Goal: Task Accomplishment & Management: Complete application form

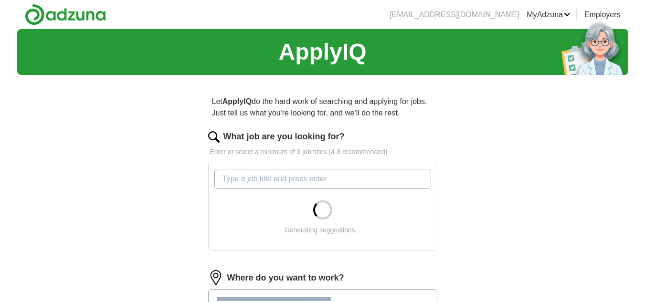
click at [283, 180] on input "What job are you looking for?" at bounding box center [322, 179] width 217 height 20
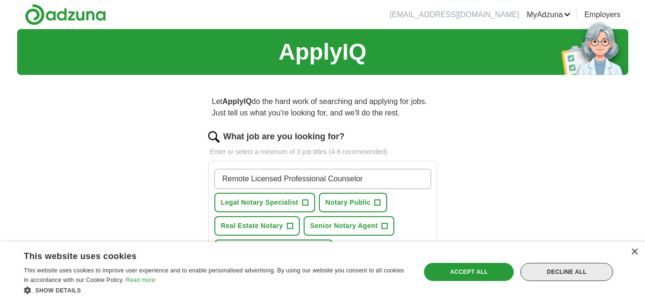
type input "Remote Licensed Professional Counselor"
click at [570, 270] on div "Decline all" at bounding box center [566, 272] width 93 height 18
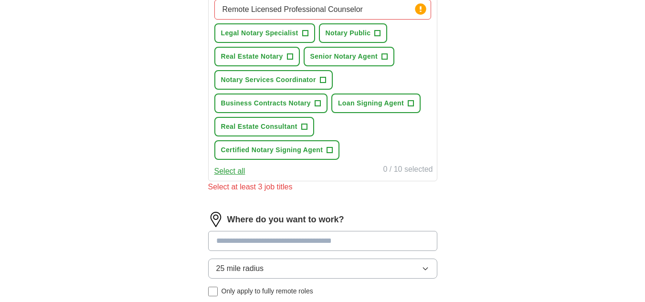
scroll to position [239, 0]
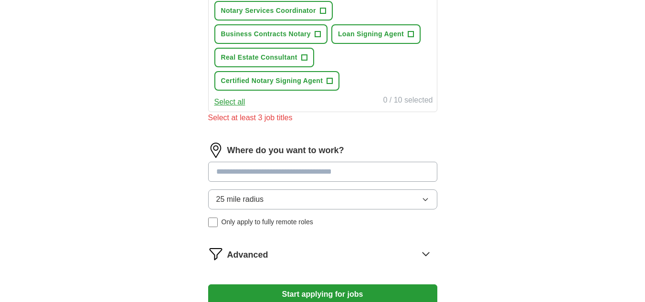
click at [369, 163] on input at bounding box center [322, 172] width 229 height 20
type input "******"
click at [214, 220] on div "25 mile radius Only apply to fully remote roles" at bounding box center [322, 208] width 229 height 38
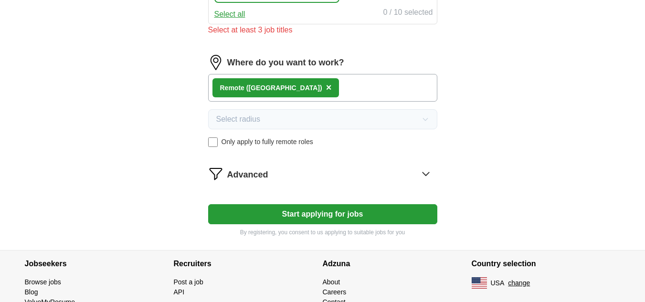
scroll to position [334, 0]
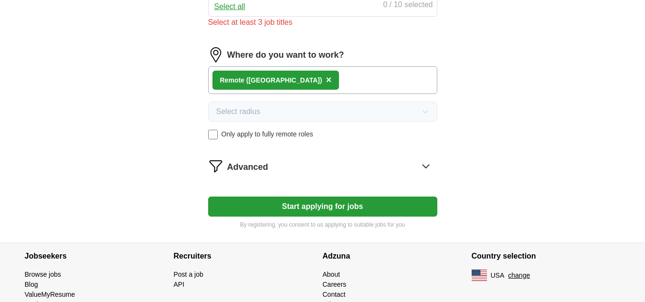
click at [300, 204] on button "Start applying for jobs" at bounding box center [322, 207] width 229 height 20
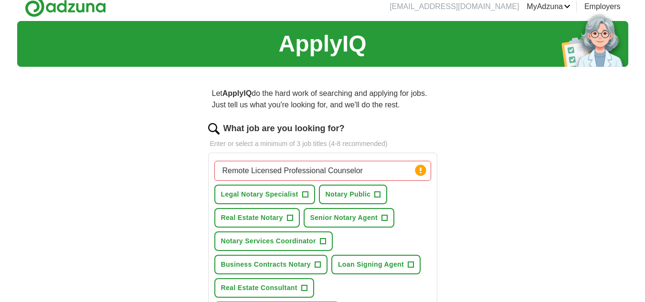
scroll to position [0, 0]
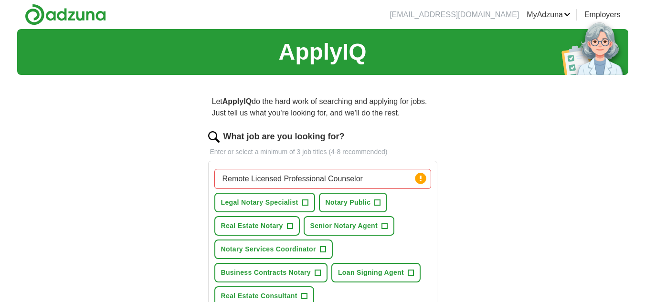
click at [382, 176] on input "Remote Licensed Professional Counselor" at bounding box center [322, 179] width 217 height 20
click at [365, 177] on input "Remote Licensed Professional Counselor, psychotherapist, mental h health counse…" at bounding box center [322, 179] width 217 height 20
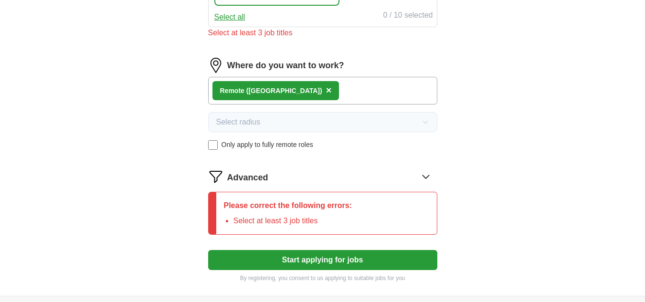
scroll to position [334, 0]
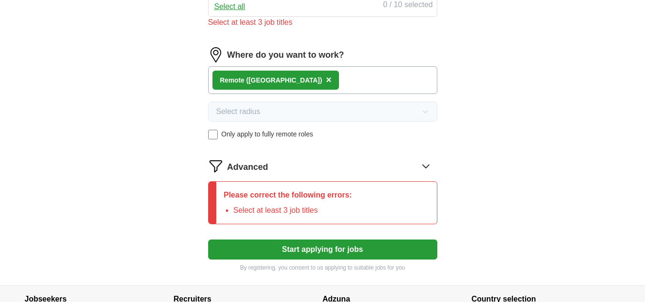
type input "Remote Licensed Professional Counselor, psychotherapist, mental health counselor"
click at [302, 248] on button "Start applying for jobs" at bounding box center [322, 250] width 229 height 20
click at [325, 247] on button "Start applying for jobs" at bounding box center [322, 250] width 229 height 20
